Goal: Complete application form: Complete application form

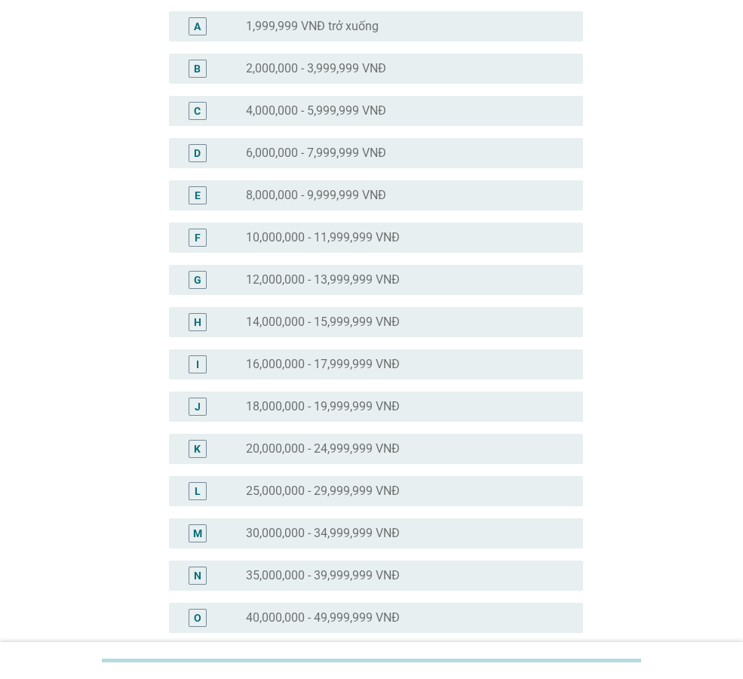
scroll to position [226, 0]
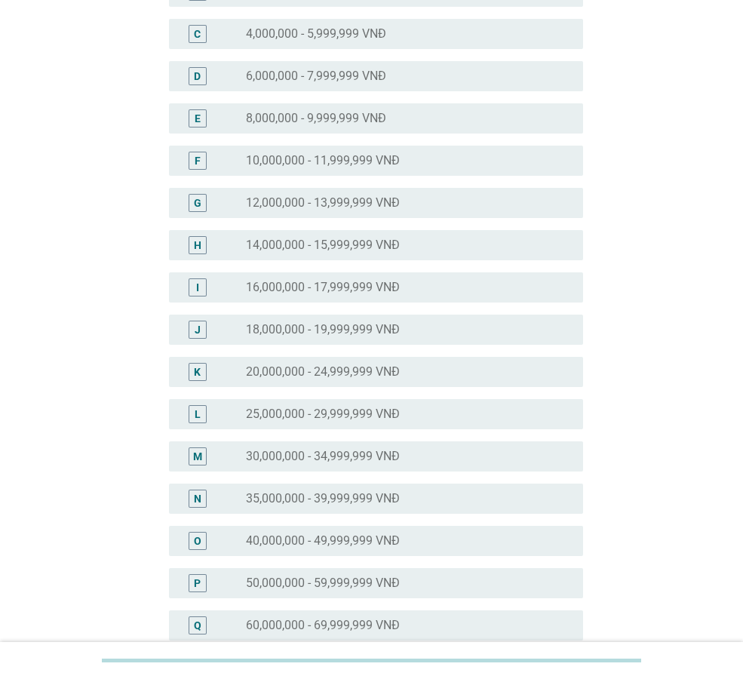
click at [271, 583] on label "50,000,000 - 59,999,999 VNĐ" at bounding box center [323, 583] width 154 height 15
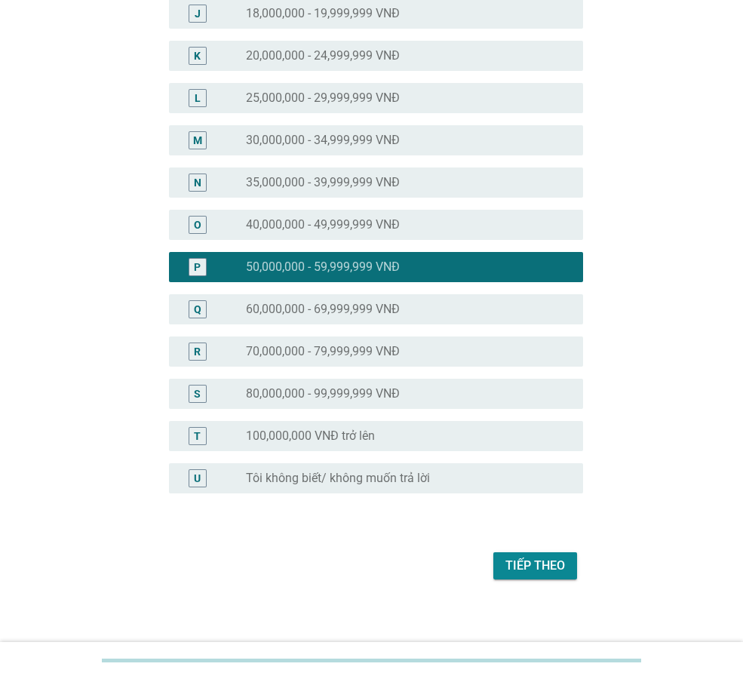
scroll to position [551, 0]
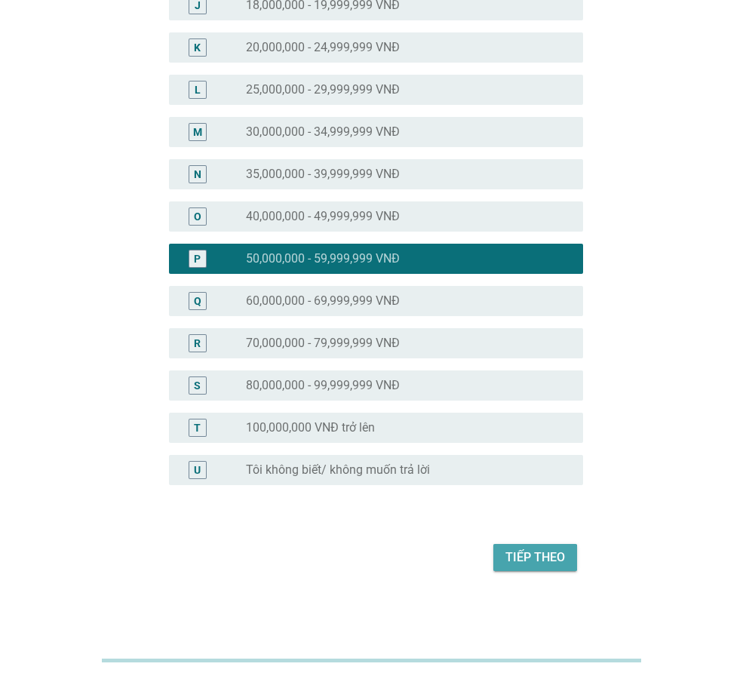
click at [529, 544] on button "Tiếp theo" at bounding box center [536, 557] width 84 height 27
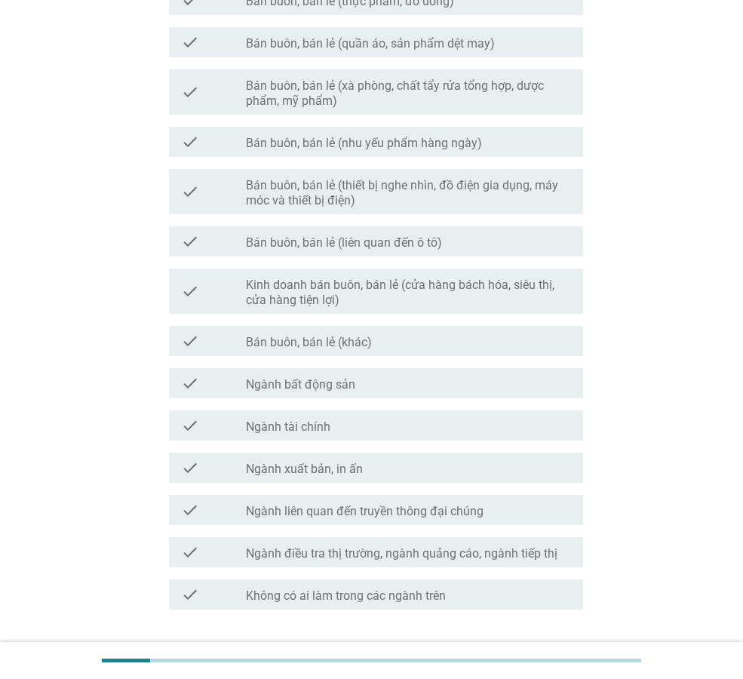
scroll to position [0, 0]
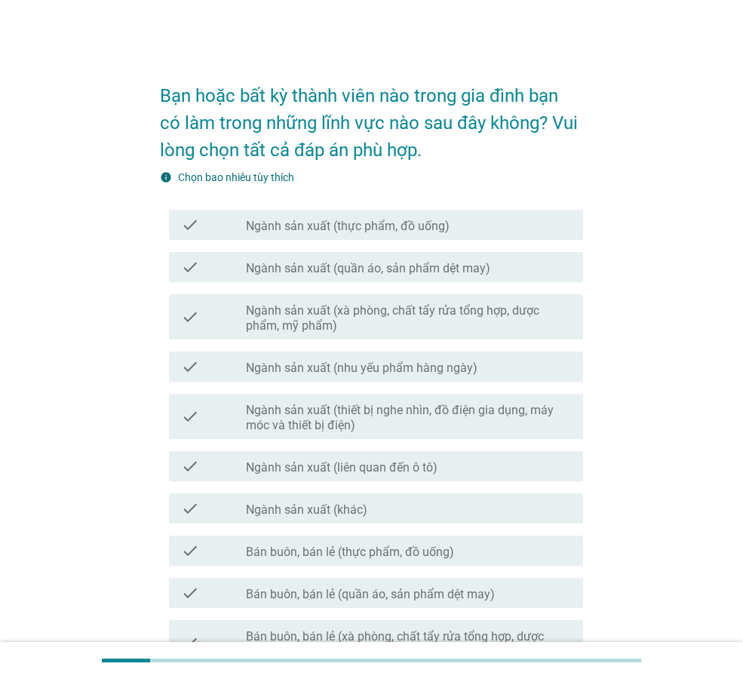
click at [318, 275] on label "Ngành sản xuất (quần áo, sản phẩm dệt may)" at bounding box center [368, 268] width 245 height 15
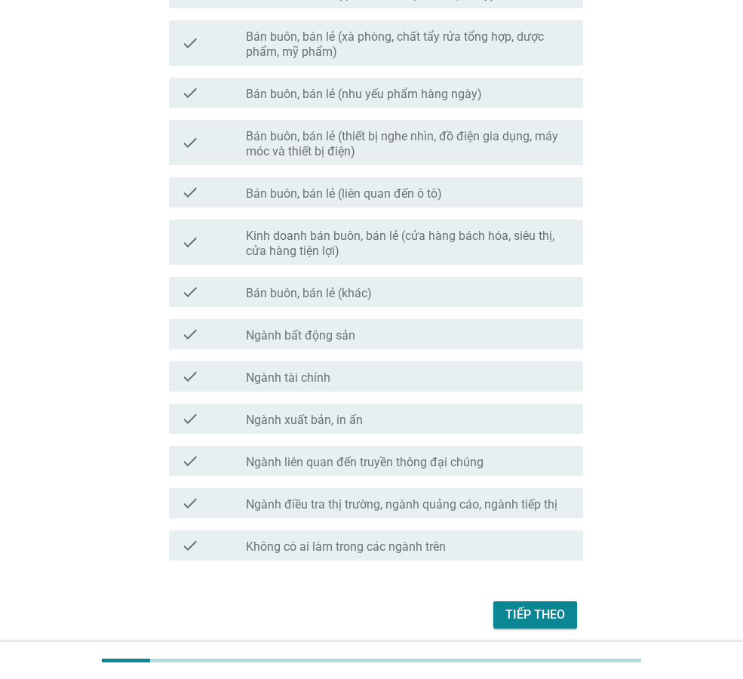
scroll to position [657, 0]
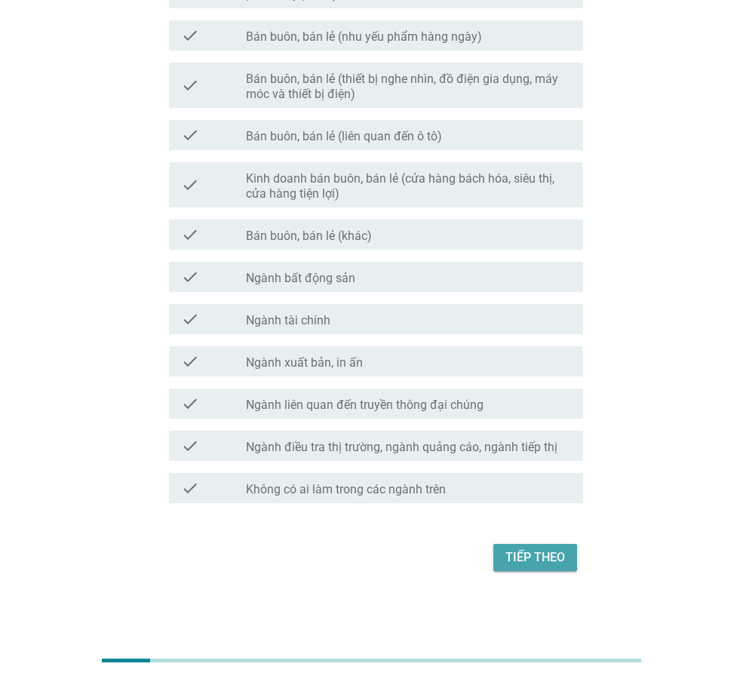
click at [538, 557] on div "Tiếp theo" at bounding box center [536, 558] width 60 height 18
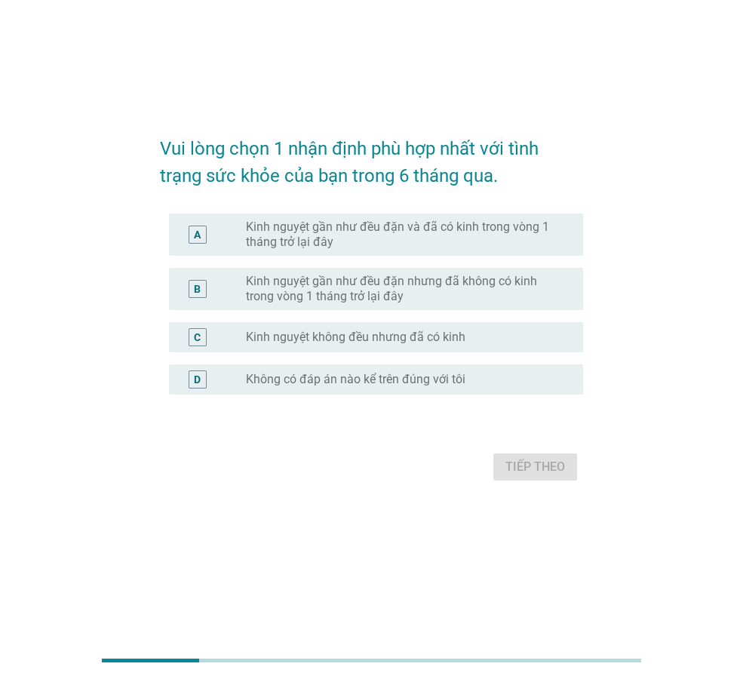
scroll to position [0, 0]
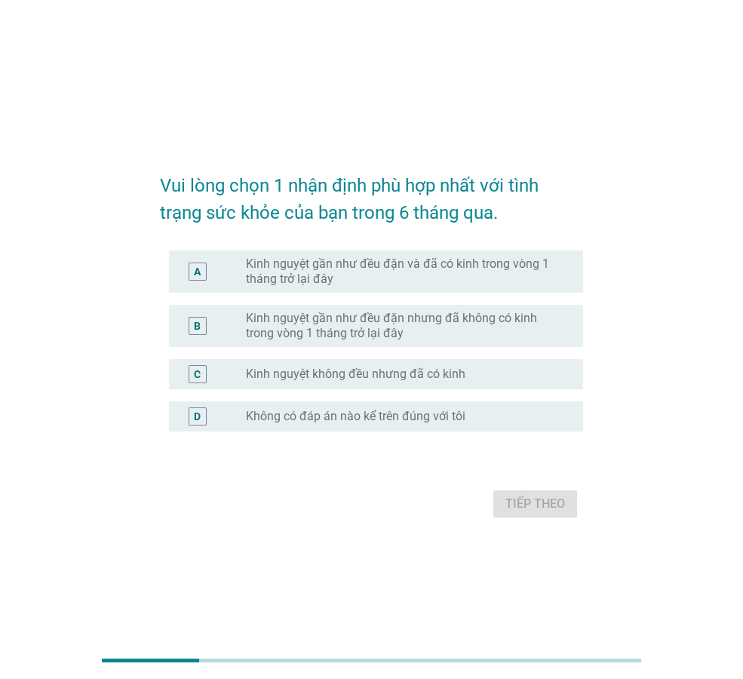
click at [398, 266] on label "Kinh nguyệt gần như đều đặn và đã có kinh trong vòng 1 tháng trở lại đây" at bounding box center [402, 272] width 313 height 30
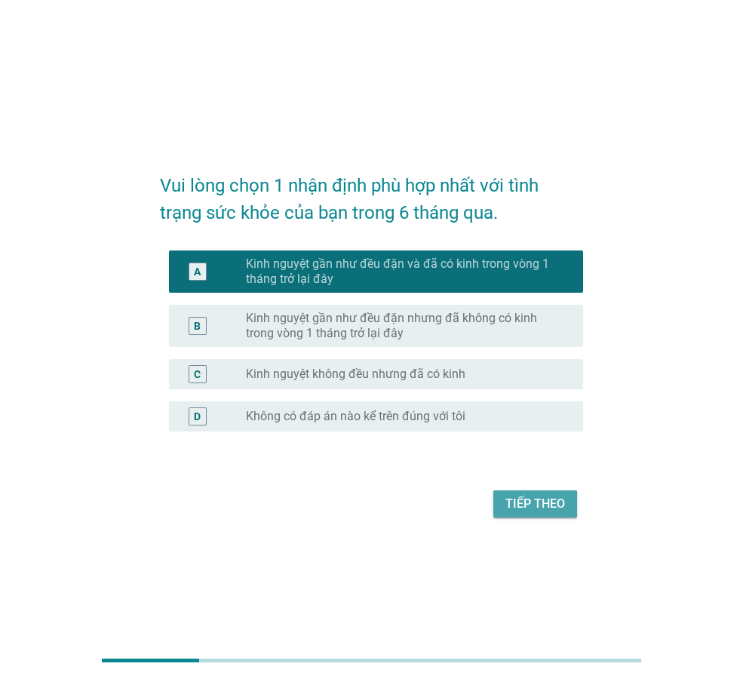
click at [525, 509] on div "Tiếp theo" at bounding box center [536, 504] width 60 height 18
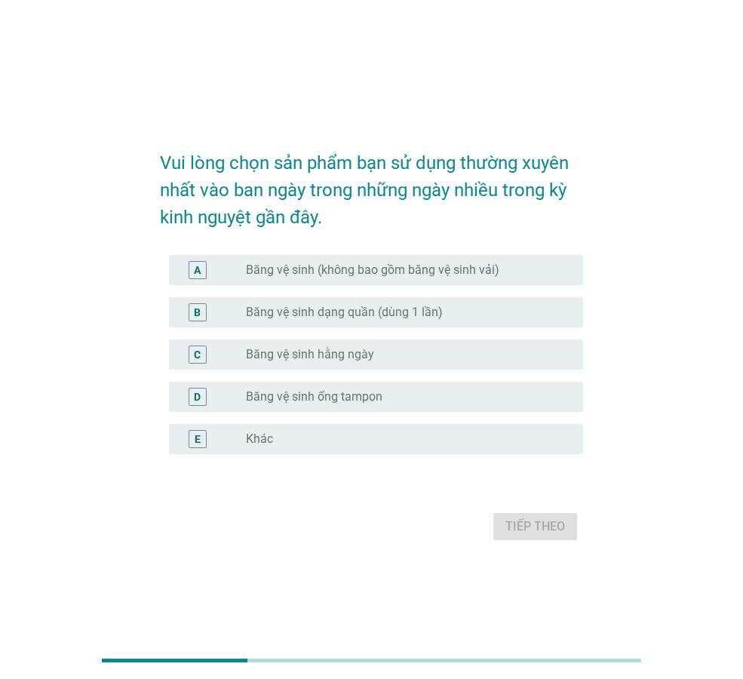
click at [357, 314] on label "Băng vệ sinh dạng quần (dùng 1 lần)" at bounding box center [344, 312] width 197 height 15
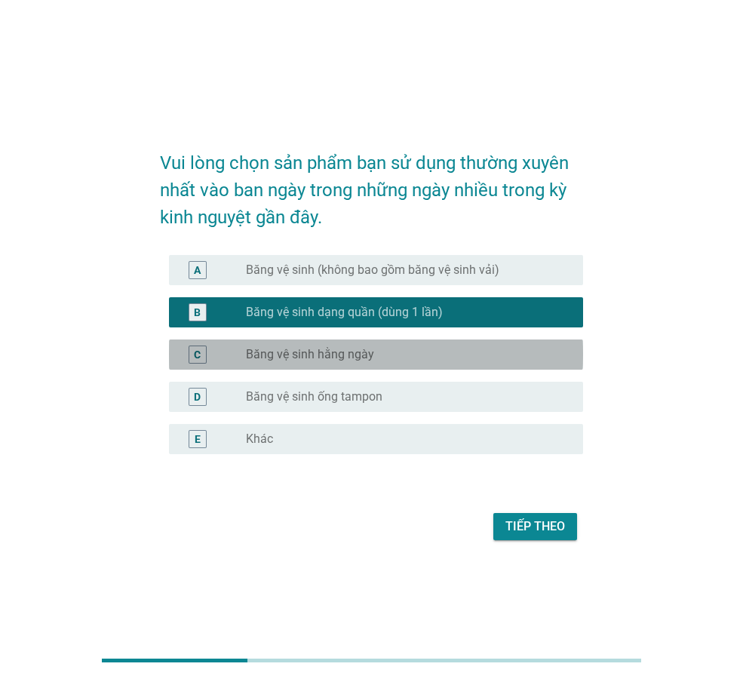
click at [339, 358] on label "Băng vệ sinh hằng ngày" at bounding box center [310, 354] width 128 height 15
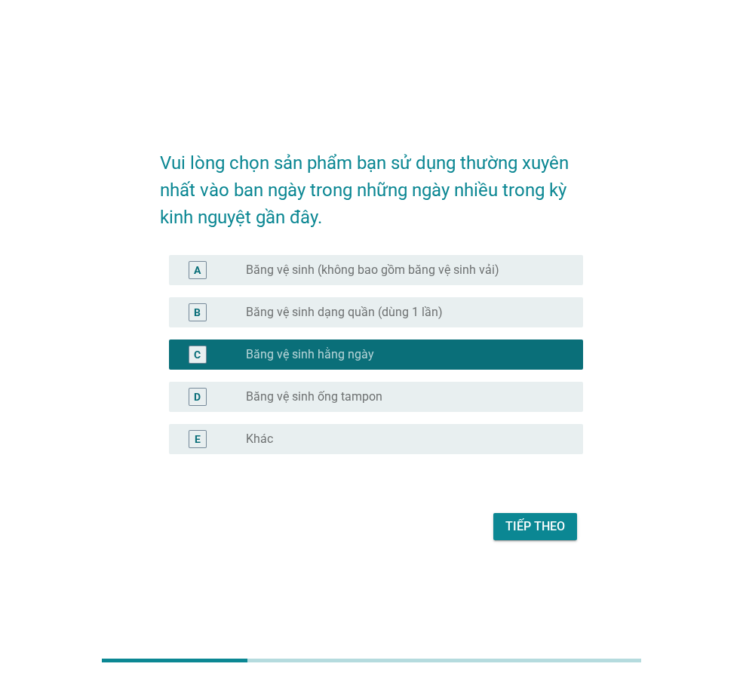
click at [368, 312] on label "Băng vệ sinh dạng quần (dùng 1 lần)" at bounding box center [344, 312] width 197 height 15
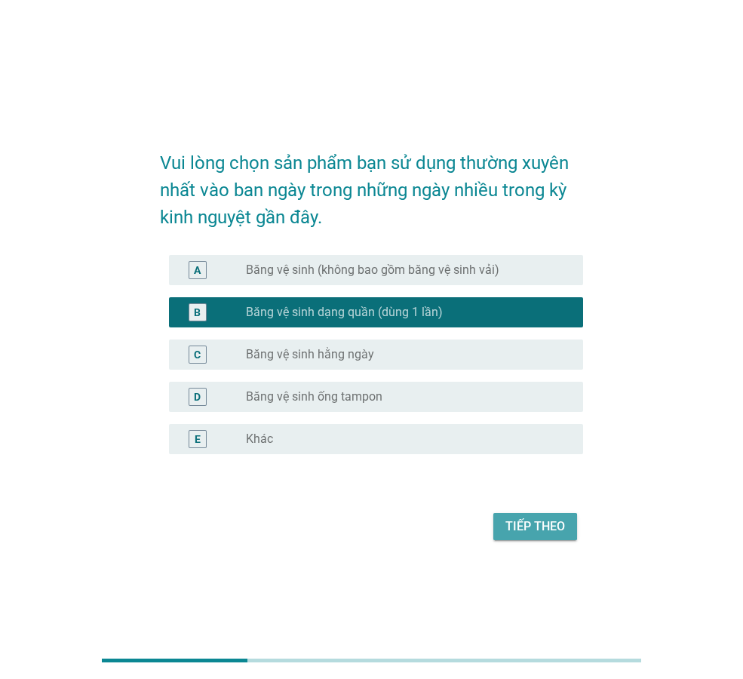
click at [530, 528] on div "Tiếp theo" at bounding box center [536, 527] width 60 height 18
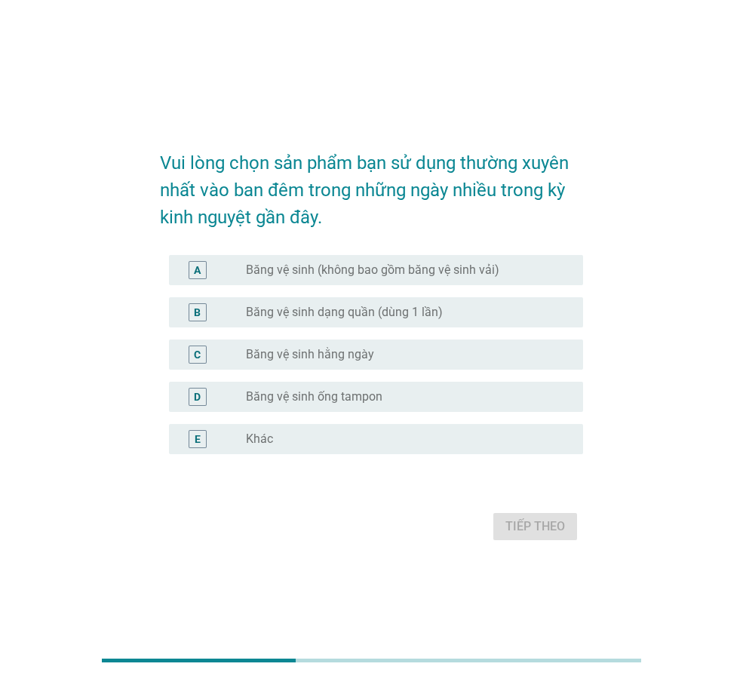
click at [307, 320] on div "radio_button_unchecked Băng vệ sinh dạng quần (dùng 1 lần)" at bounding box center [408, 312] width 325 height 18
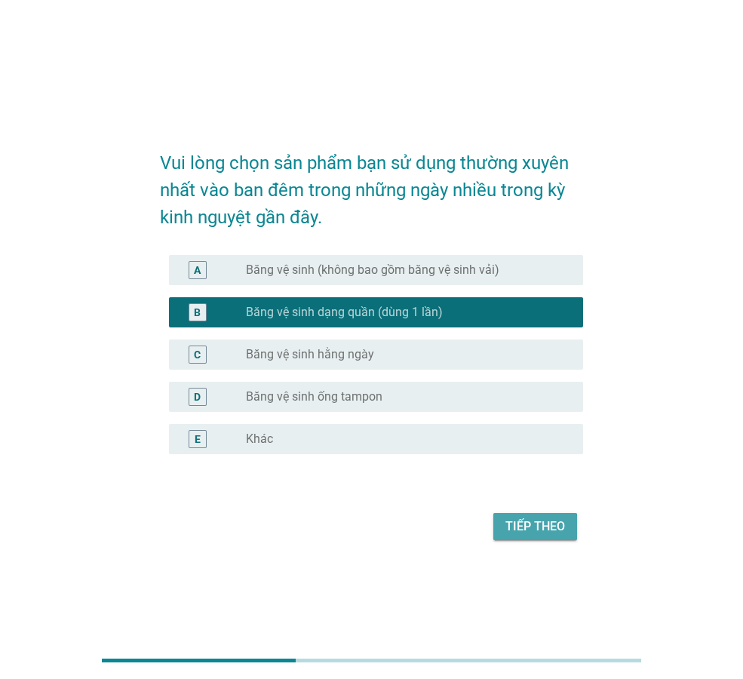
click at [537, 521] on div "Tiếp theo" at bounding box center [536, 527] width 60 height 18
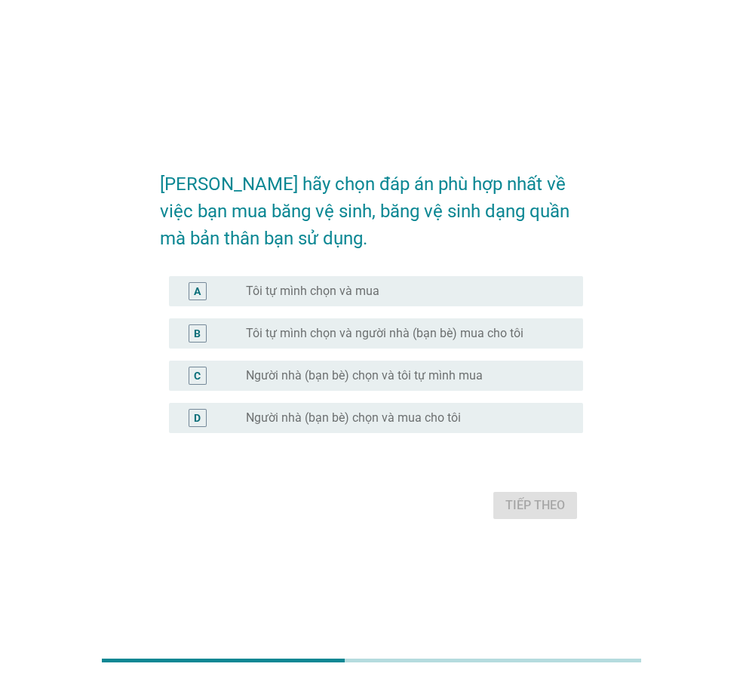
click at [321, 280] on div "A radio_button_unchecked Tôi tự mình chọn và mua" at bounding box center [376, 291] width 414 height 30
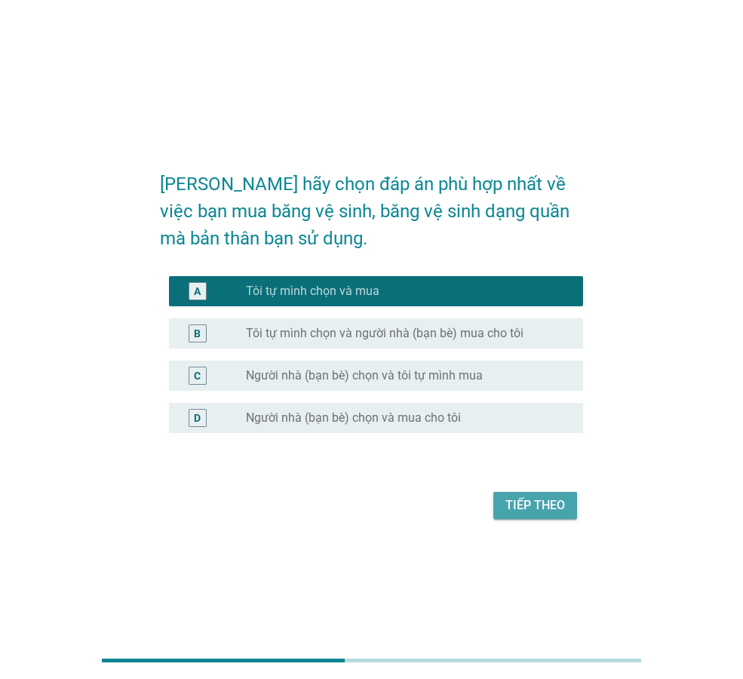
click at [539, 514] on div "Tiếp theo" at bounding box center [536, 506] width 60 height 18
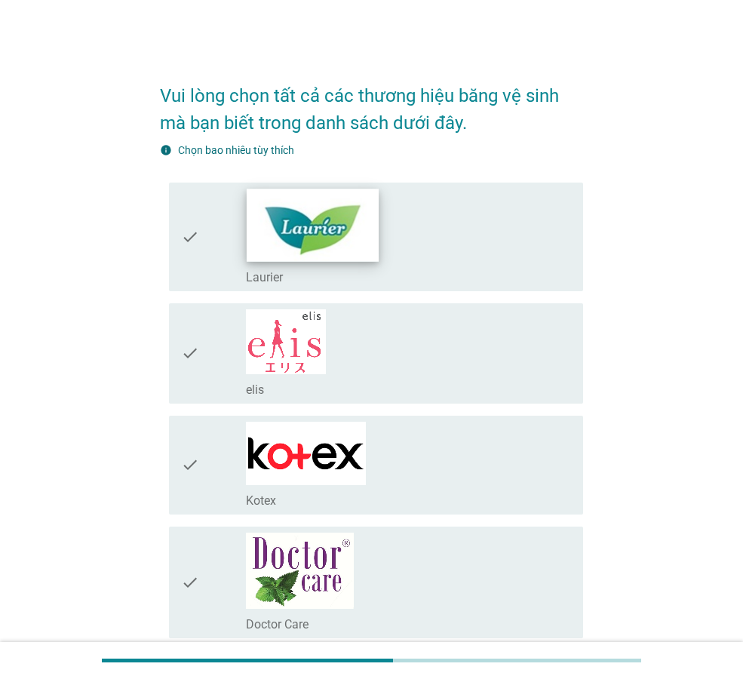
click at [282, 229] on img at bounding box center [313, 225] width 132 height 72
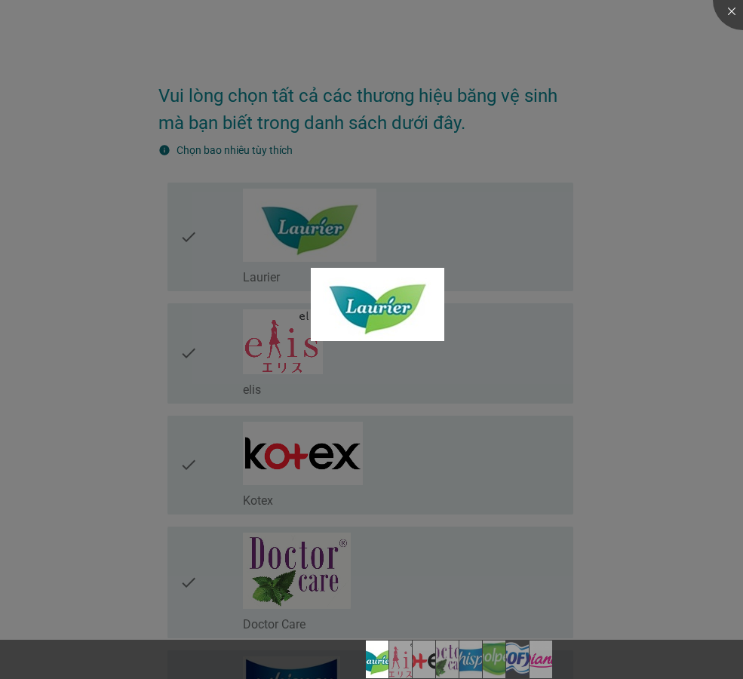
click at [186, 365] on div at bounding box center [371, 339] width 743 height 679
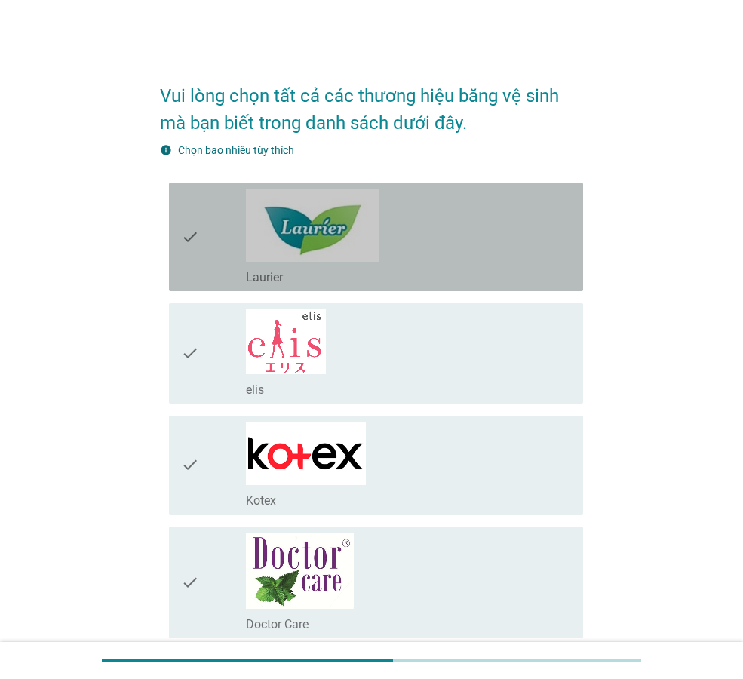
click at [186, 237] on icon "check" at bounding box center [190, 237] width 18 height 97
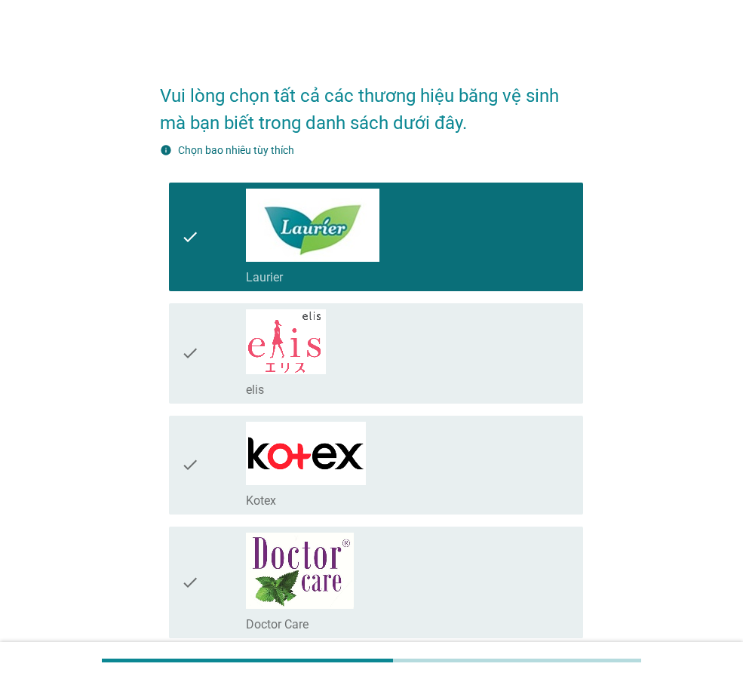
click at [204, 349] on div "check" at bounding box center [213, 353] width 65 height 88
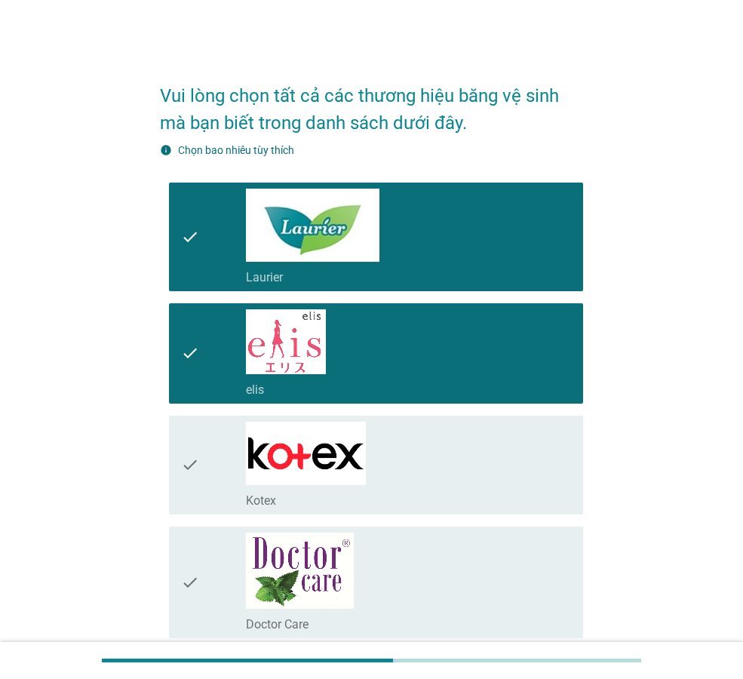
click at [189, 457] on icon "check" at bounding box center [190, 465] width 18 height 87
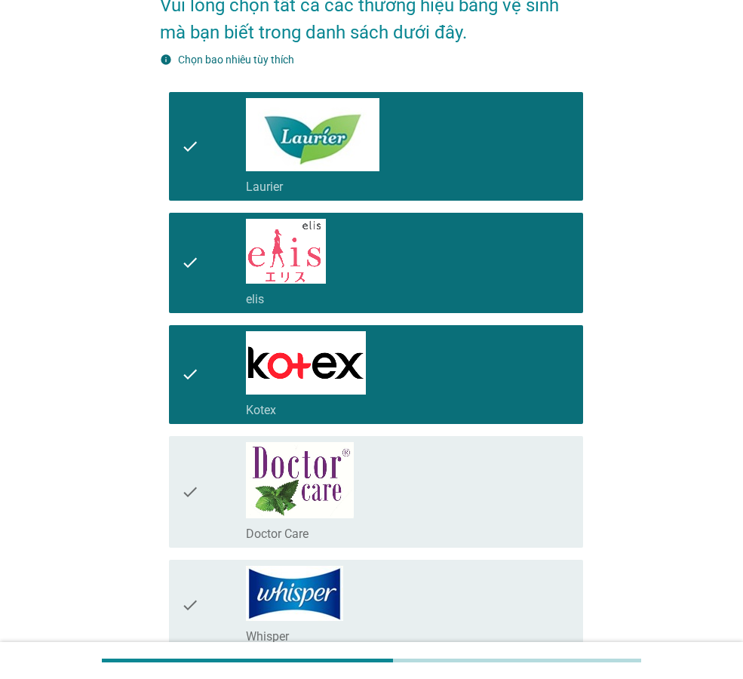
scroll to position [151, 0]
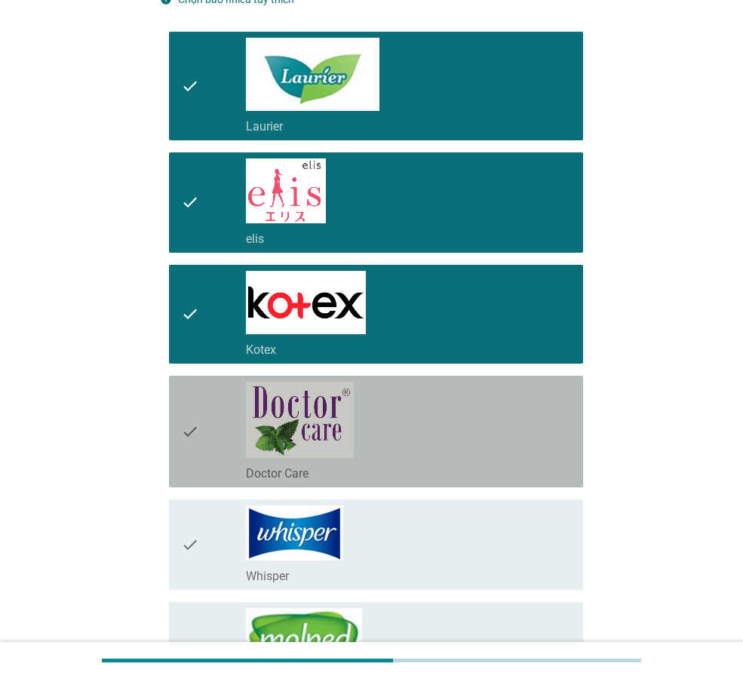
click at [197, 438] on icon "check" at bounding box center [190, 432] width 18 height 100
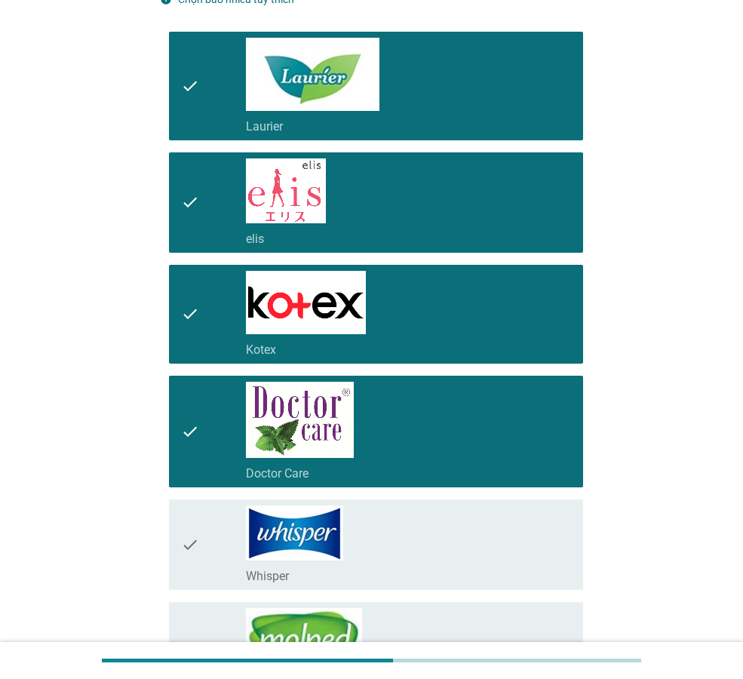
click at [185, 546] on icon "check" at bounding box center [190, 545] width 18 height 78
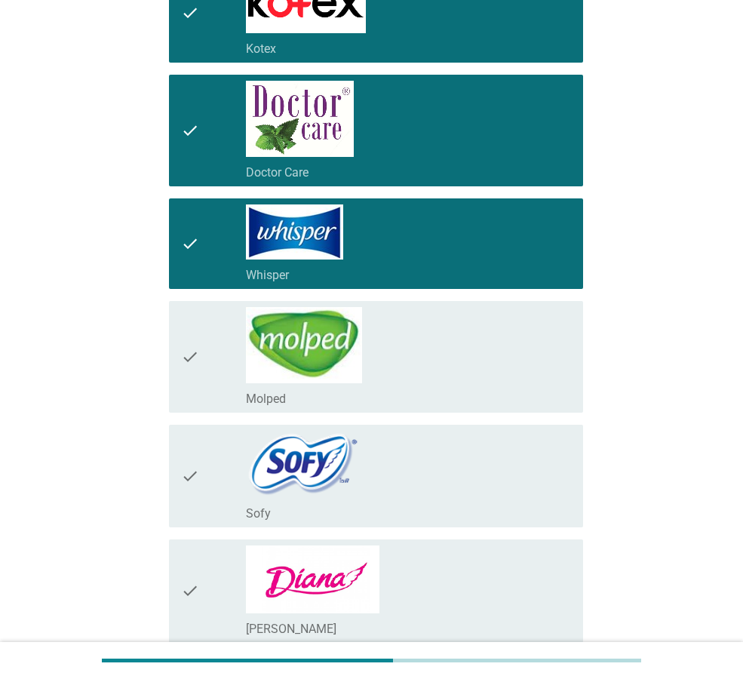
scroll to position [453, 0]
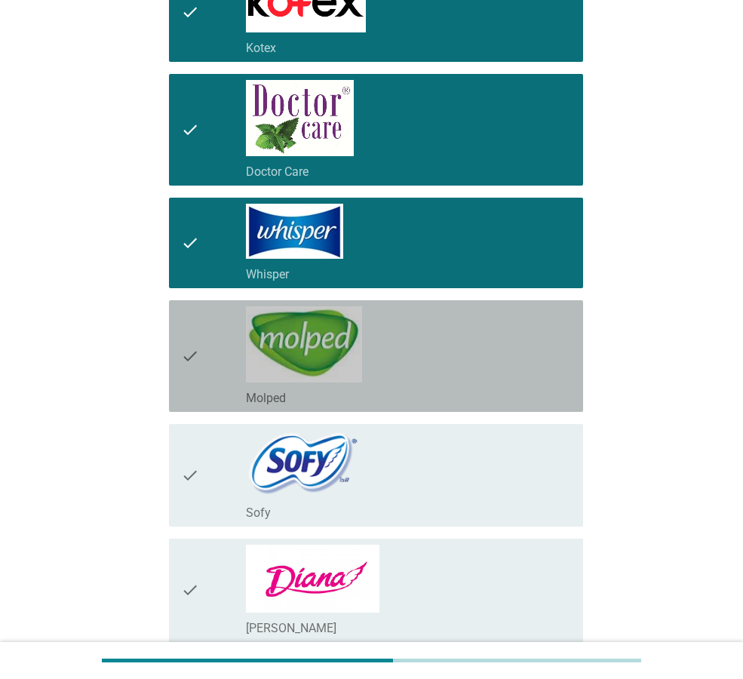
click at [186, 358] on icon "check" at bounding box center [190, 356] width 18 height 100
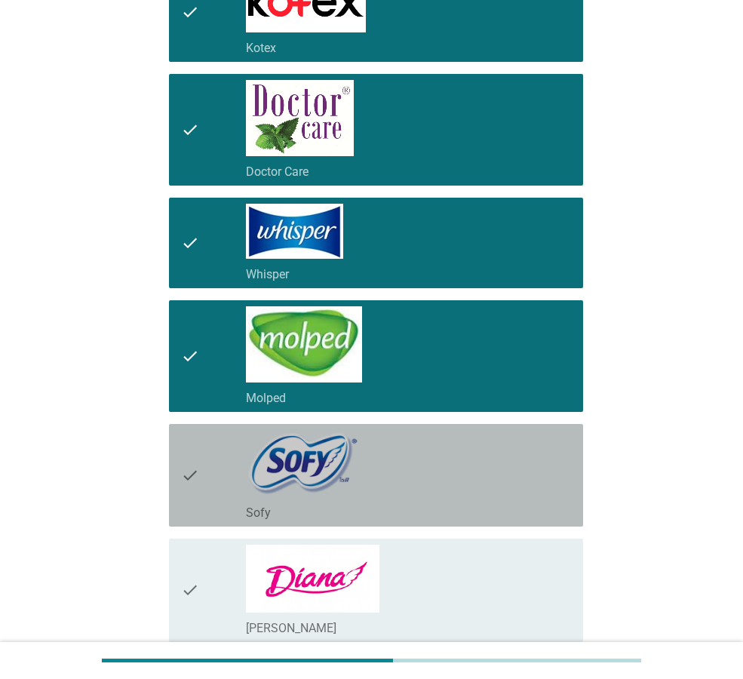
click at [184, 498] on icon "check" at bounding box center [190, 475] width 18 height 91
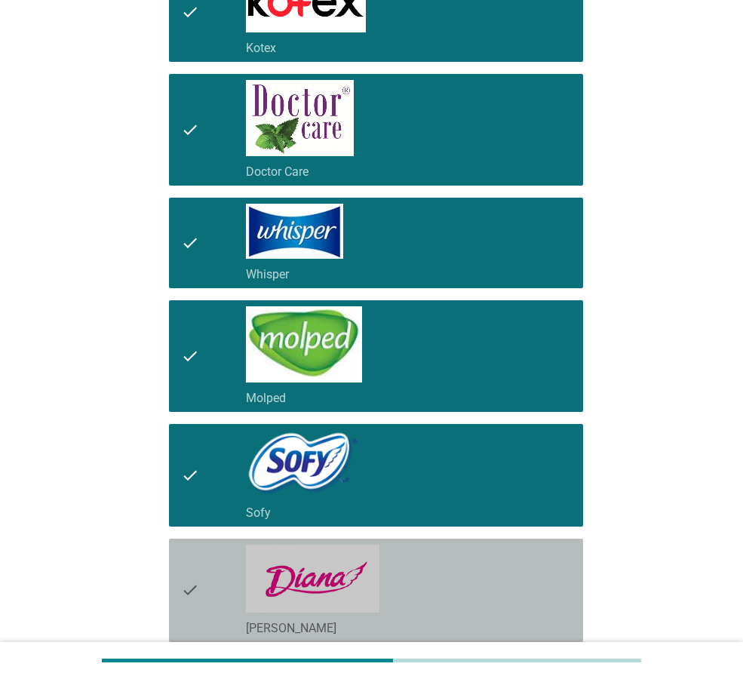
click at [195, 572] on icon "check" at bounding box center [190, 590] width 18 height 91
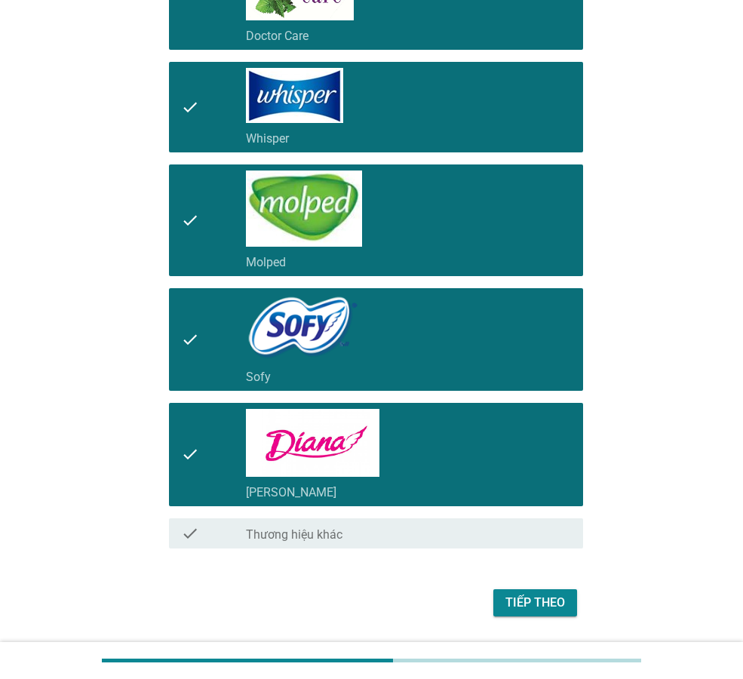
scroll to position [634, 0]
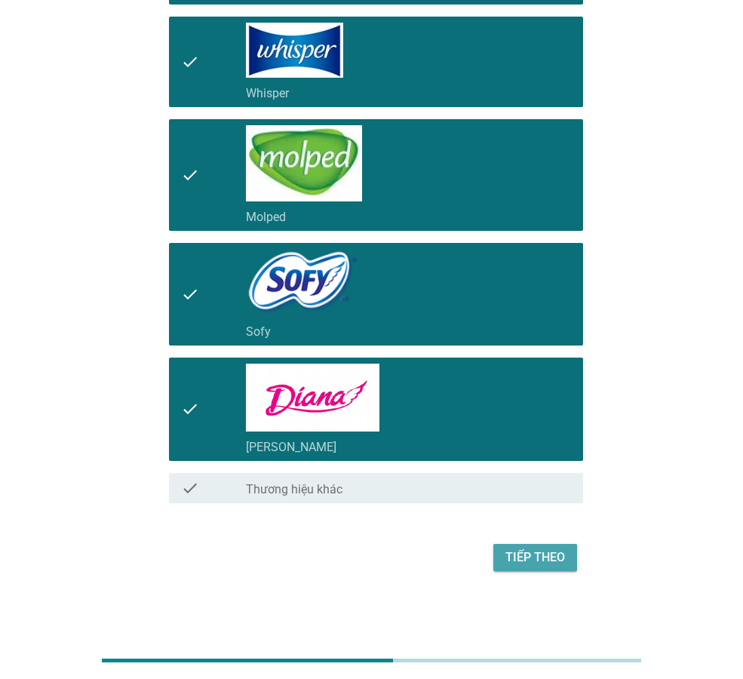
click at [555, 562] on div "Tiếp theo" at bounding box center [536, 558] width 60 height 18
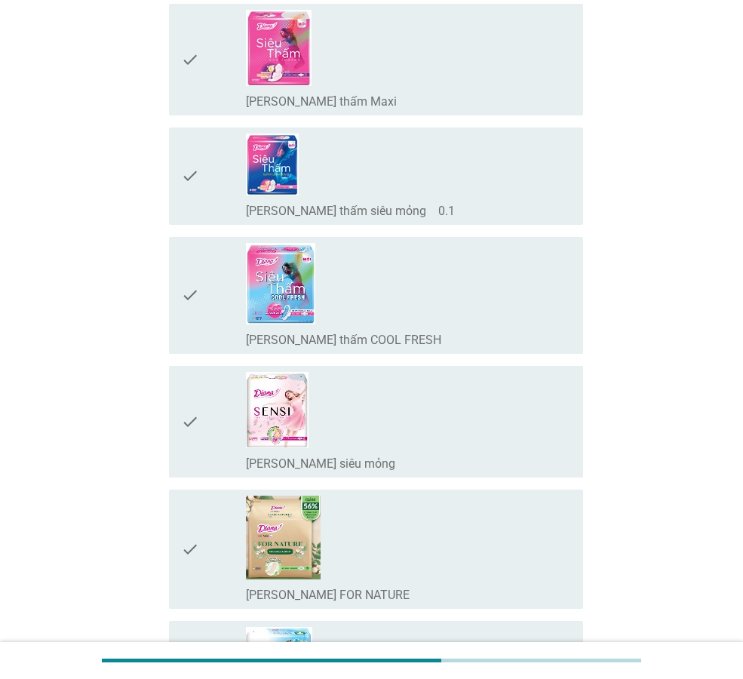
scroll to position [302, 0]
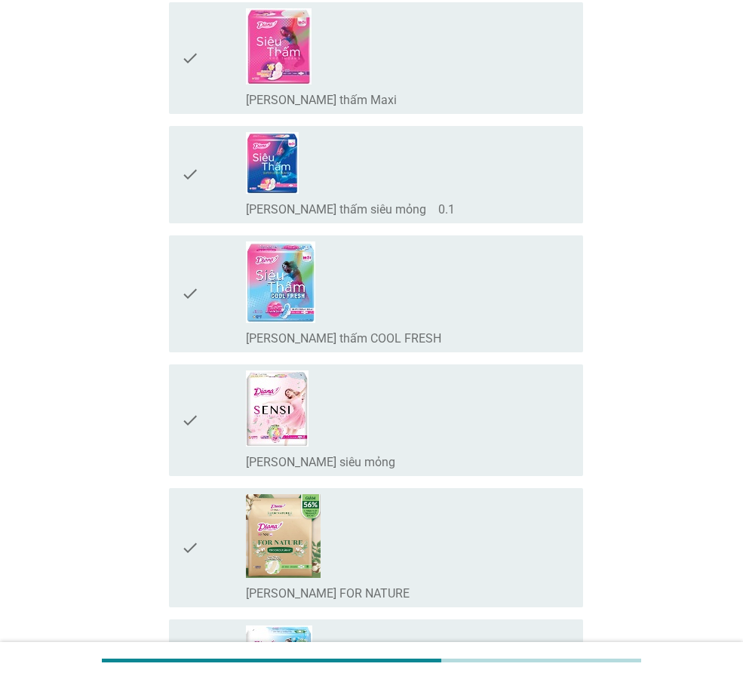
click at [205, 288] on div "check" at bounding box center [213, 294] width 65 height 105
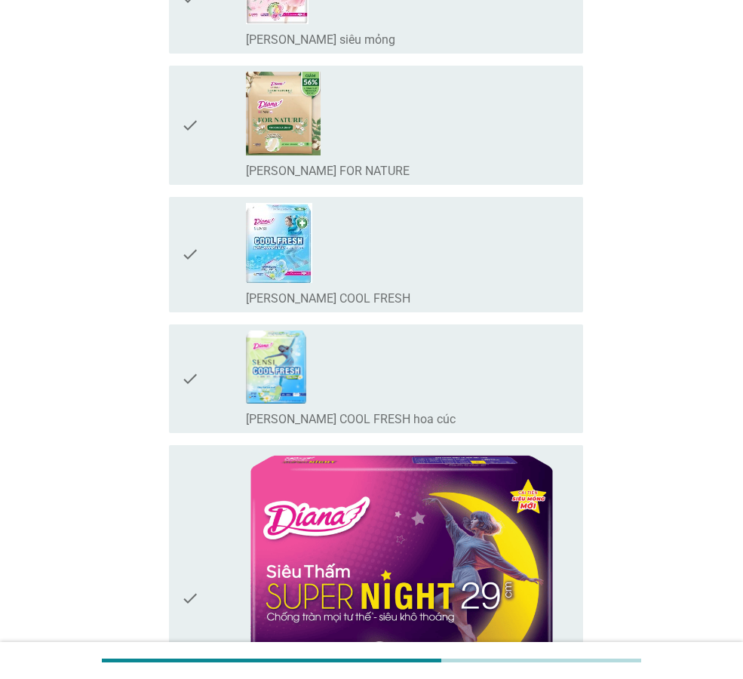
scroll to position [755, 0]
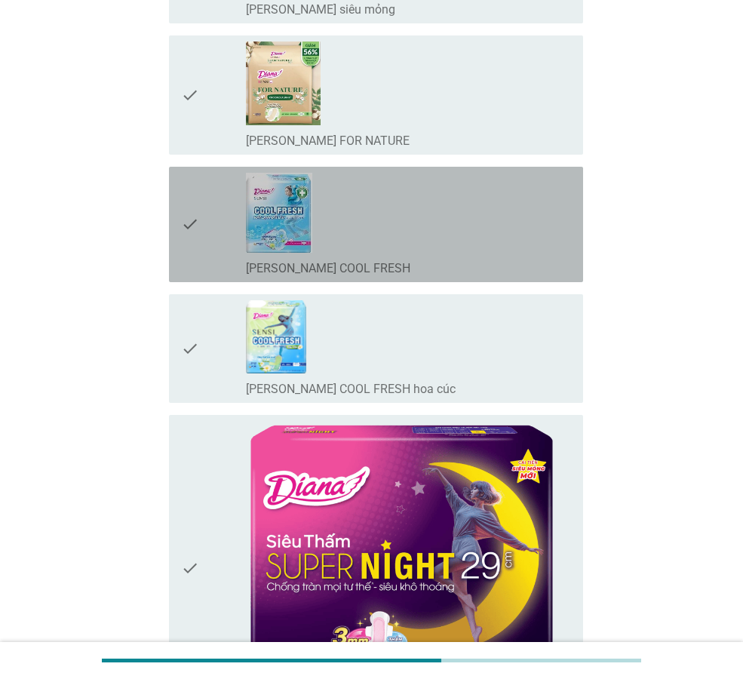
click at [192, 227] on icon "check" at bounding box center [190, 224] width 18 height 103
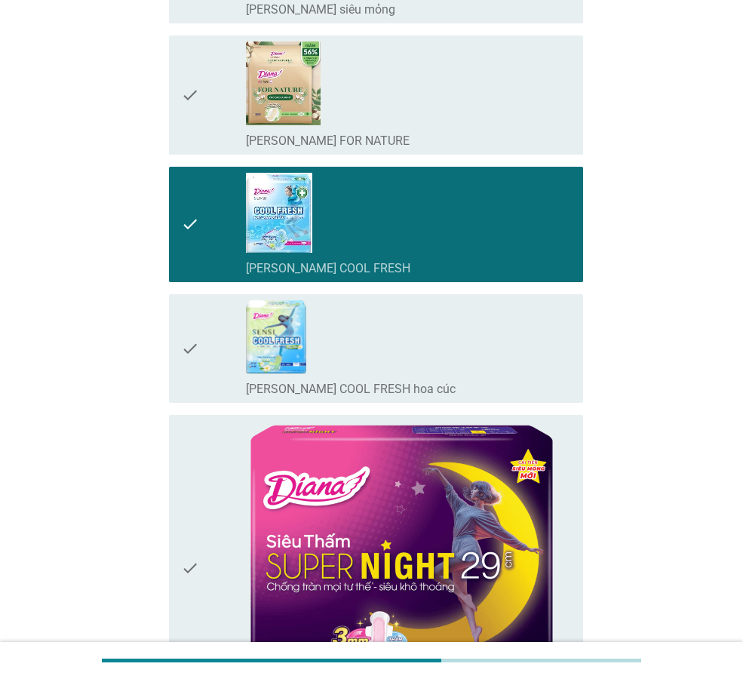
click at [177, 358] on div "check check_box_outline_blank [PERSON_NAME] SENSI COOL FRESH hoa cúc" at bounding box center [376, 348] width 414 height 109
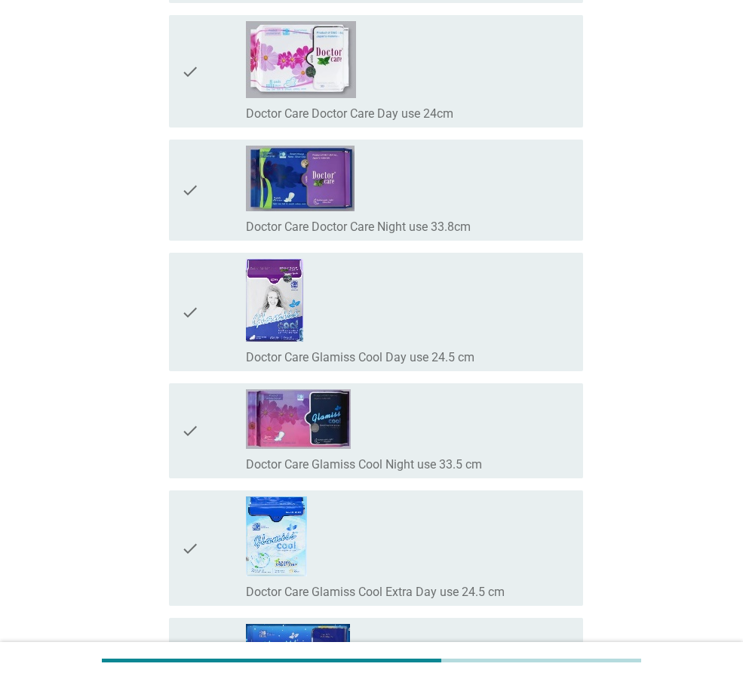
scroll to position [13798, 0]
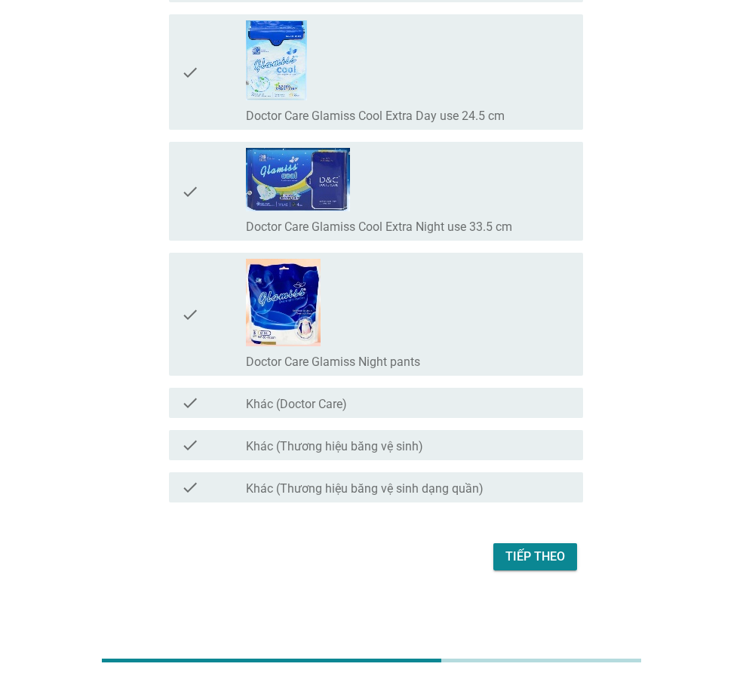
click at [555, 571] on div "Tiếp theo" at bounding box center [371, 557] width 423 height 36
click at [550, 558] on div "Tiếp theo" at bounding box center [536, 557] width 60 height 18
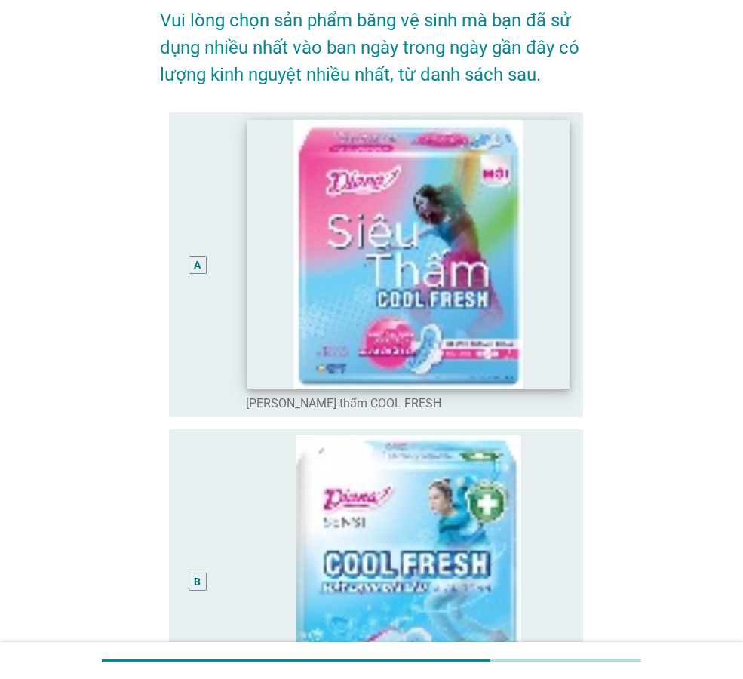
scroll to position [151, 0]
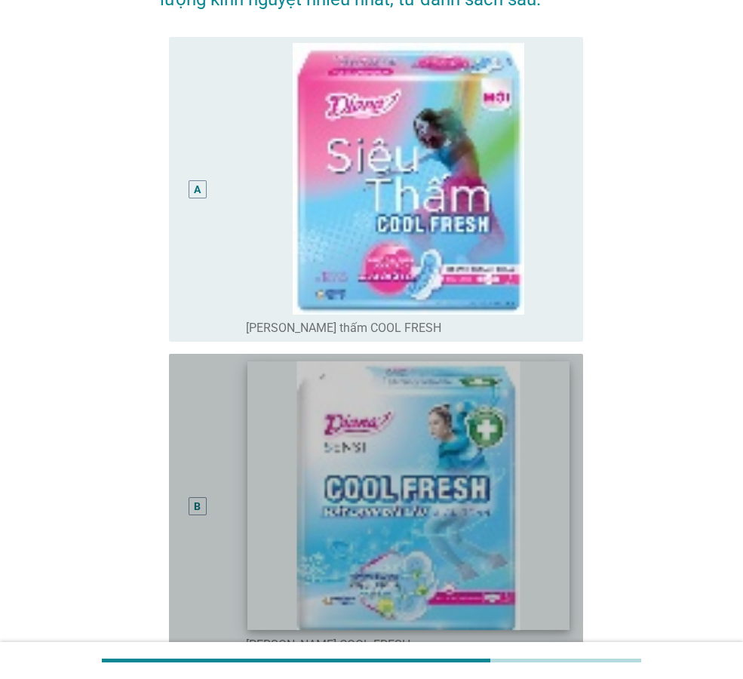
click at [300, 436] on img at bounding box center [408, 495] width 321 height 269
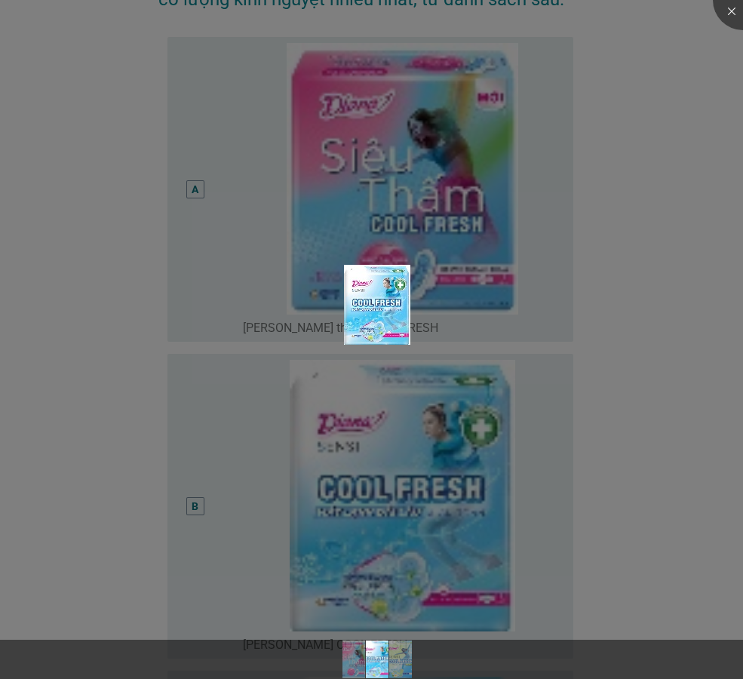
click at [166, 445] on div at bounding box center [371, 339] width 743 height 679
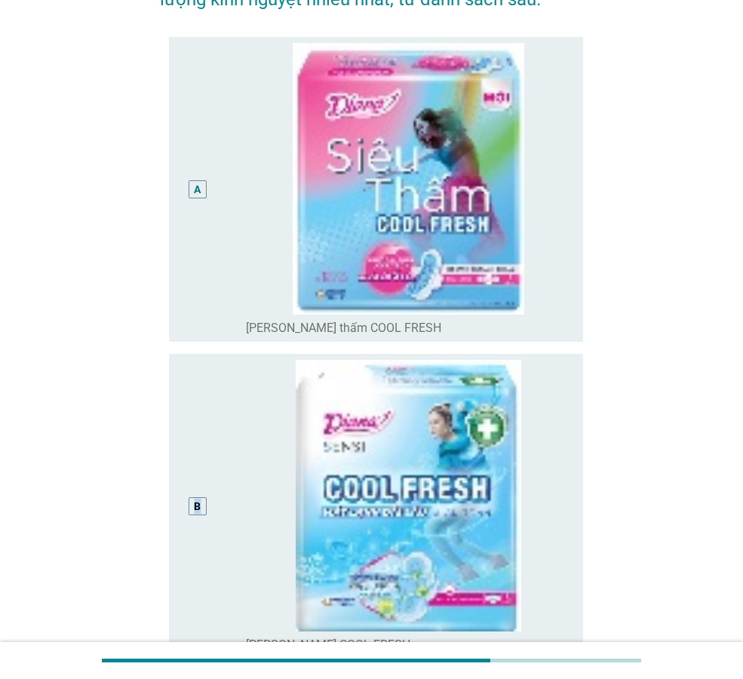
click at [198, 500] on div "B" at bounding box center [197, 506] width 7 height 16
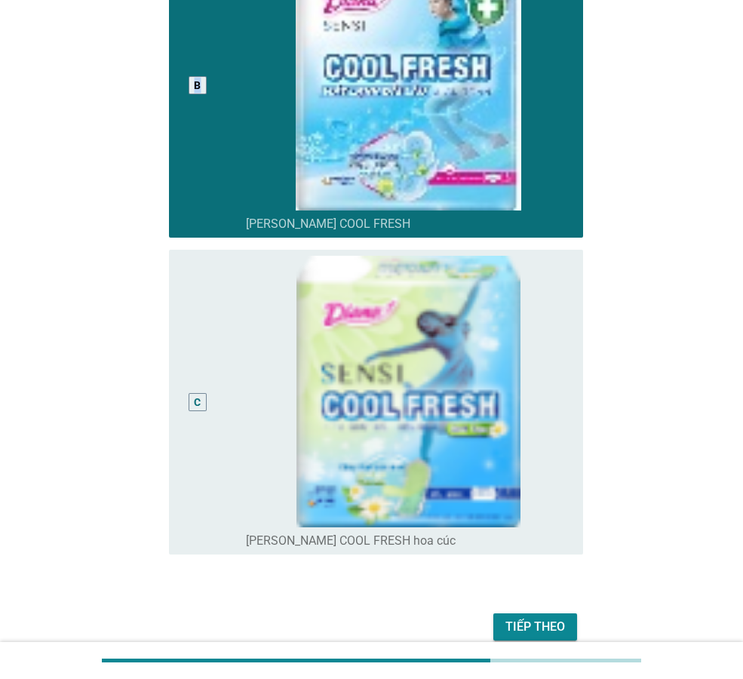
scroll to position [641, 0]
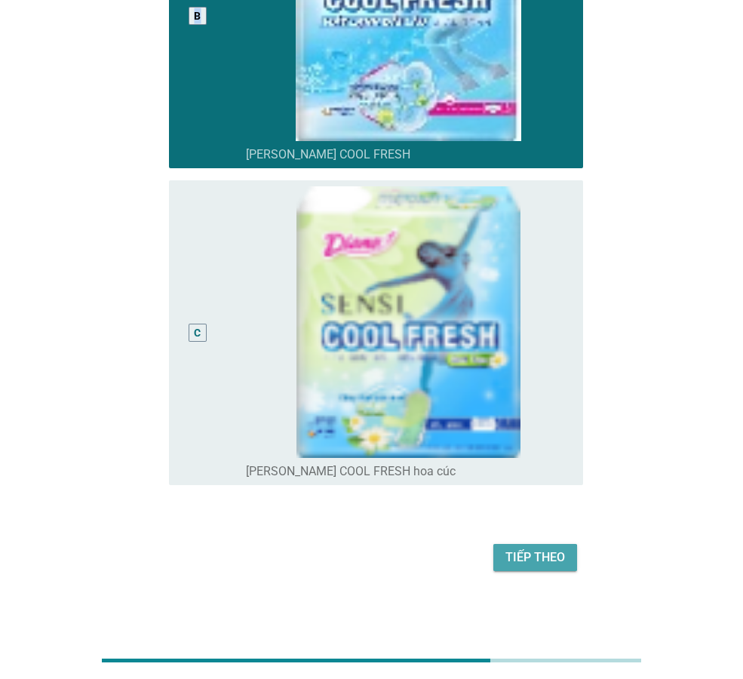
click at [533, 561] on div "Tiếp theo" at bounding box center [536, 558] width 60 height 18
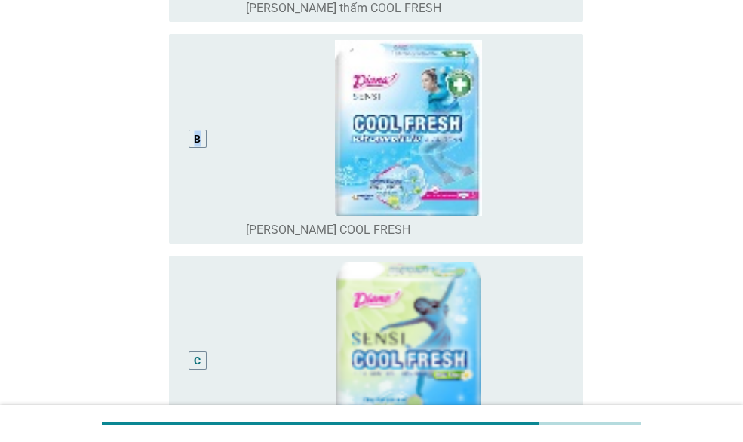
scroll to position [377, 0]
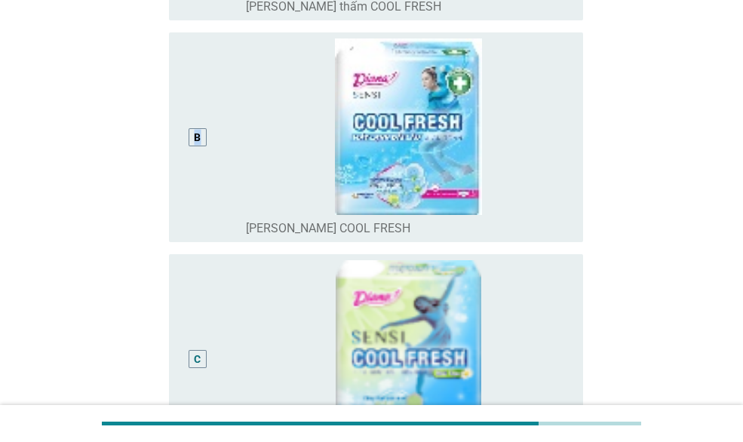
click at [195, 131] on div "B" at bounding box center [197, 138] width 7 height 16
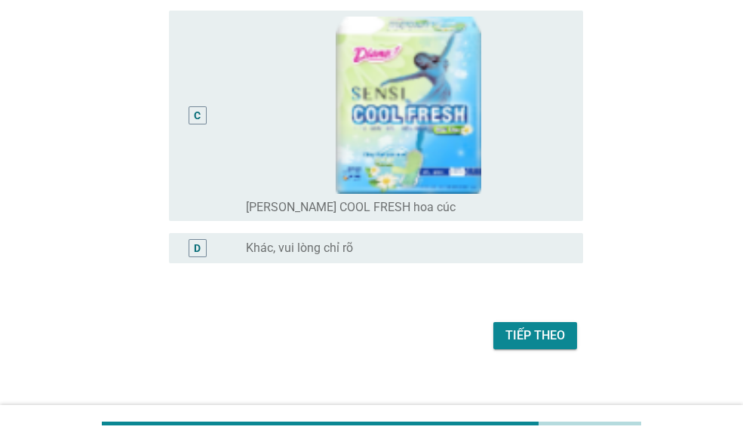
scroll to position [561, 0]
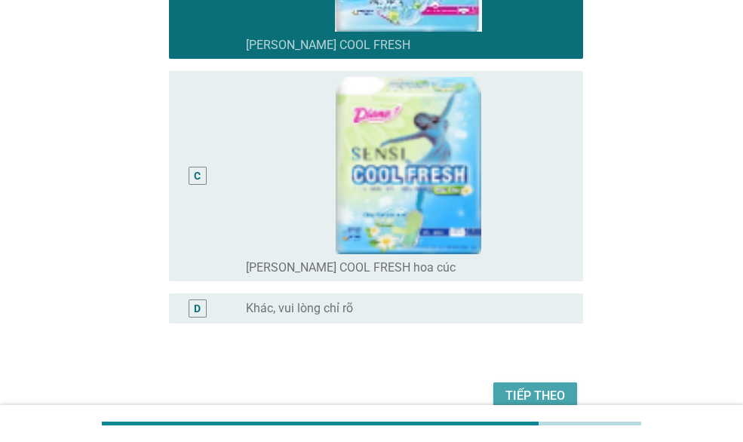
click at [561, 387] on div "Tiếp theo" at bounding box center [536, 396] width 60 height 18
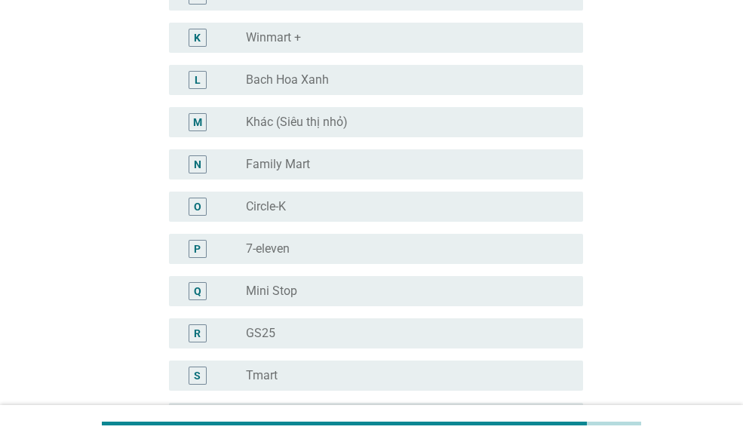
scroll to position [0, 0]
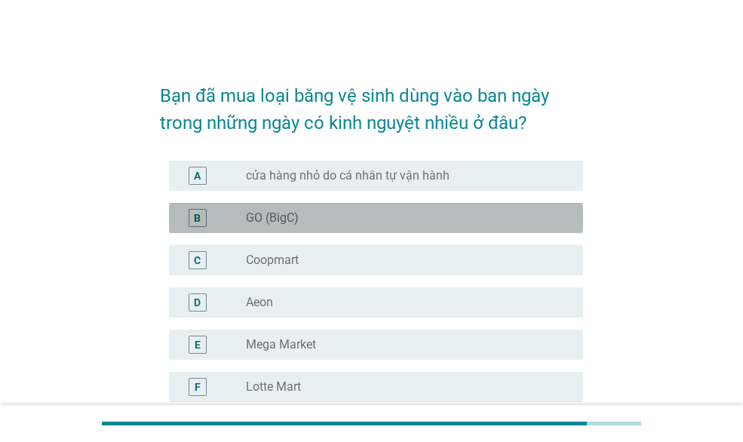
click at [282, 217] on label "GO (BigC)" at bounding box center [272, 218] width 53 height 15
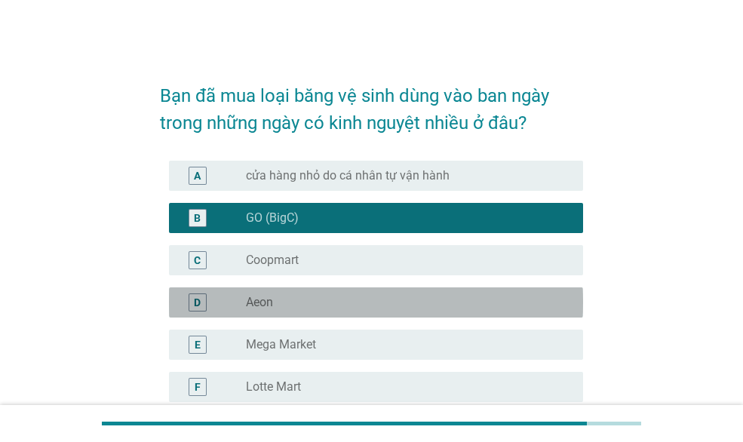
click at [263, 305] on label "Aeon" at bounding box center [259, 302] width 27 height 15
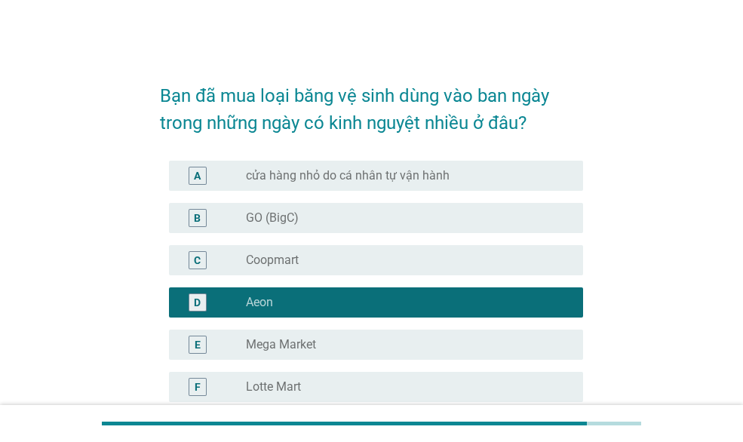
click at [266, 227] on div "B radio_button_unchecked GO (BigC)" at bounding box center [376, 218] width 414 height 30
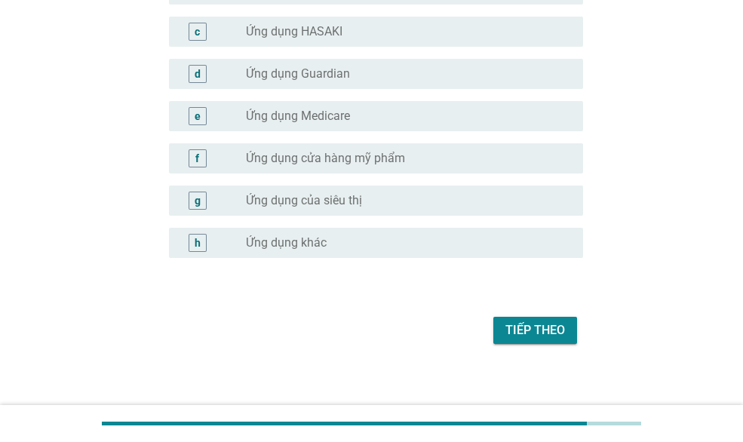
scroll to position [1591, 0]
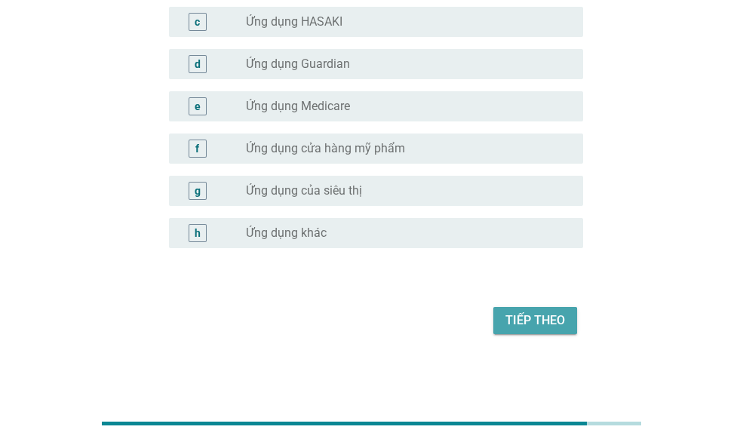
click at [551, 314] on div "Tiếp theo" at bounding box center [536, 321] width 60 height 18
